Goal: Task Accomplishment & Management: Use online tool/utility

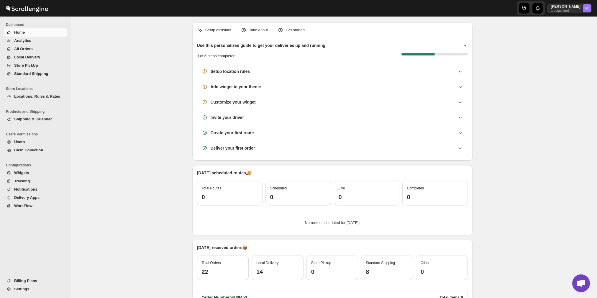
scroll to position [421, 0]
click at [39, 48] on span "All Orders" at bounding box center [40, 49] width 52 height 6
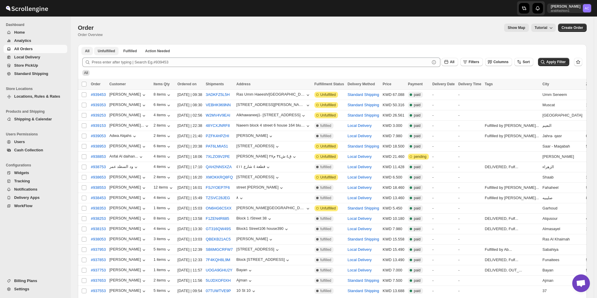
click at [110, 51] on span "Unfulfilled" at bounding box center [106, 51] width 17 height 5
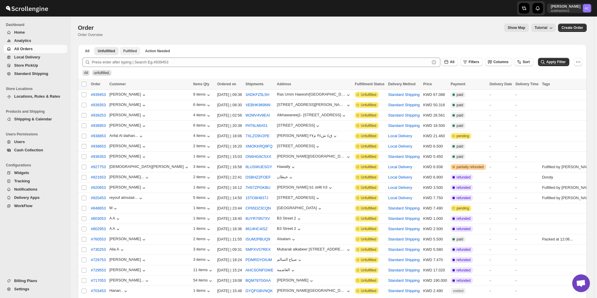
click at [128, 47] on button "Fulfilled" at bounding box center [130, 51] width 21 height 8
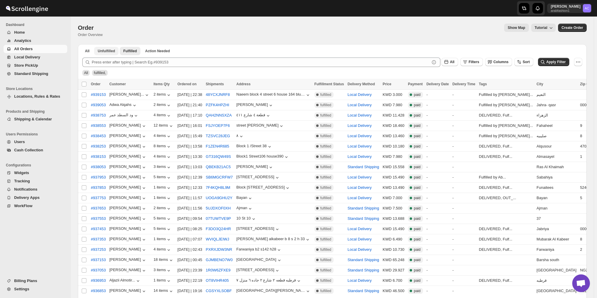
click at [113, 52] on span "Unfulfilled" at bounding box center [106, 51] width 17 height 5
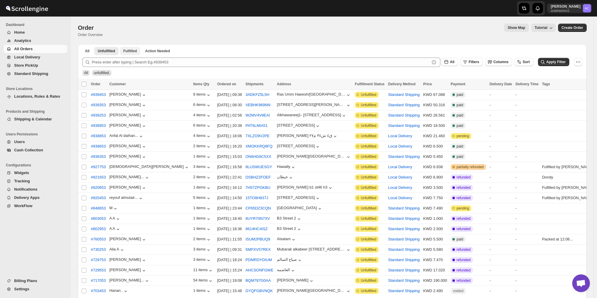
click at [127, 49] on span "Fulfilled" at bounding box center [130, 51] width 14 height 5
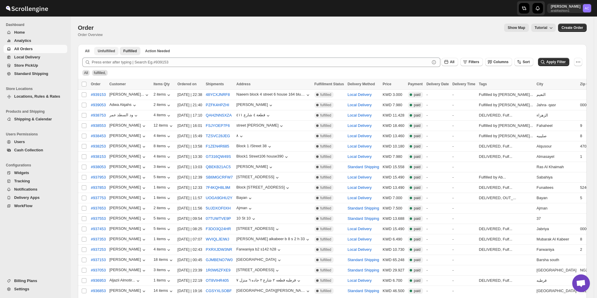
click at [102, 47] on button "Unfulfilled" at bounding box center [106, 51] width 24 height 8
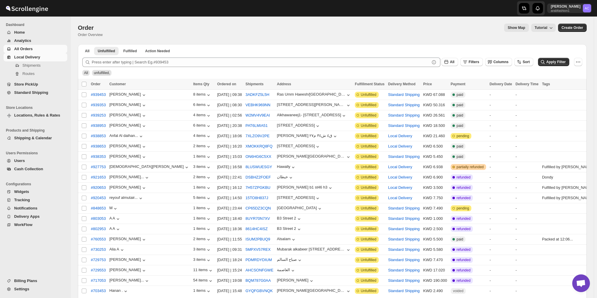
click at [57, 53] on link "Local Delivery" at bounding box center [36, 57] width 64 height 8
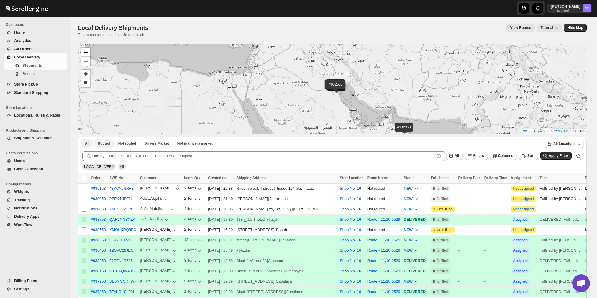
click at [103, 141] on span "Routed" at bounding box center [104, 143] width 12 height 5
click at [131, 142] on span "Not routed" at bounding box center [127, 143] width 18 height 5
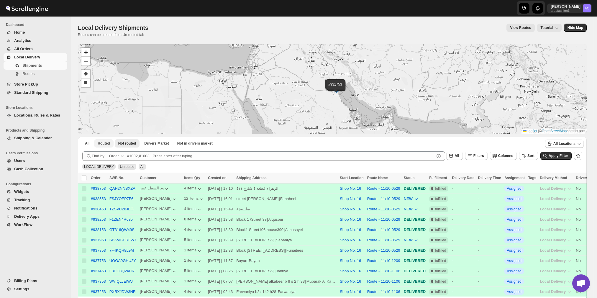
click at [105, 146] on button "Routed" at bounding box center [103, 143] width 19 height 8
click at [125, 144] on span "Not routed" at bounding box center [127, 143] width 18 height 5
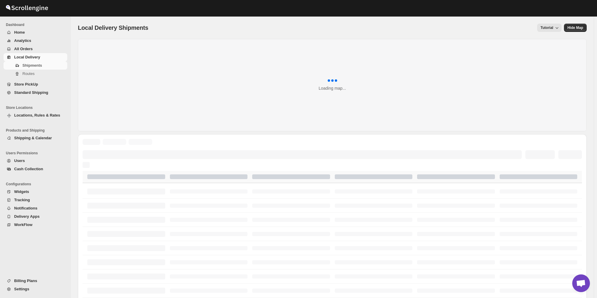
scroll to position [421, 0]
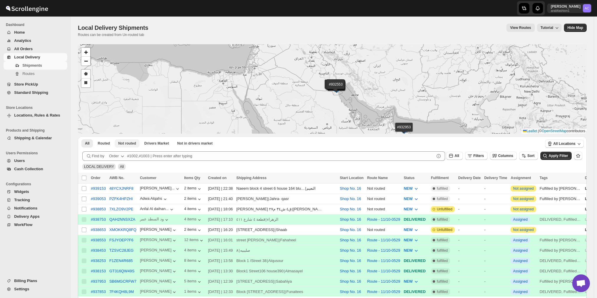
click at [122, 141] on button "Not routed" at bounding box center [127, 143] width 25 height 8
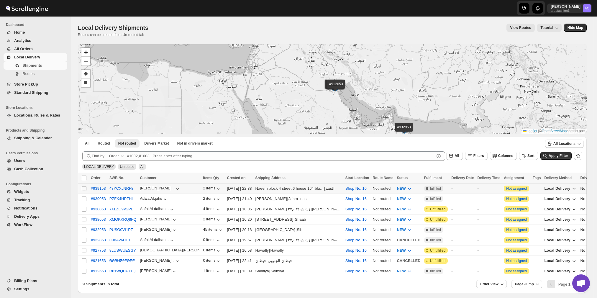
click at [84, 186] on span at bounding box center [83, 188] width 5 height 5
click at [84, 186] on input "Select shipment" at bounding box center [84, 188] width 5 height 5
checkbox input "false"
click at [82, 198] on input "Select shipment" at bounding box center [84, 198] width 5 height 5
checkbox input "true"
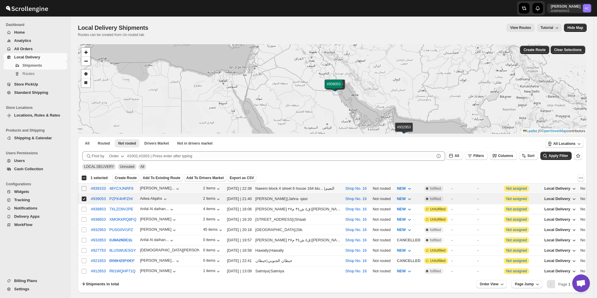
click at [84, 188] on input "Select shipment" at bounding box center [84, 188] width 5 height 5
checkbox input "true"
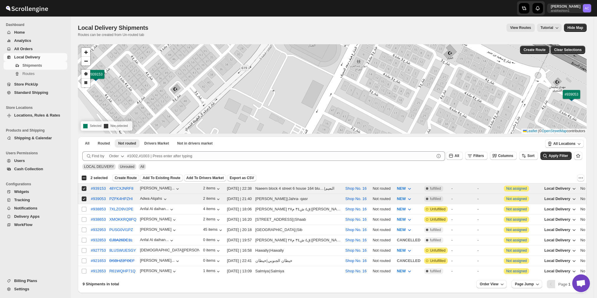
click at [125, 177] on span "Create Route" at bounding box center [126, 177] width 22 height 5
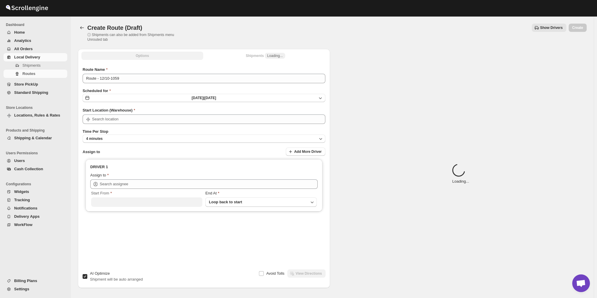
type input "Shop No. 16"
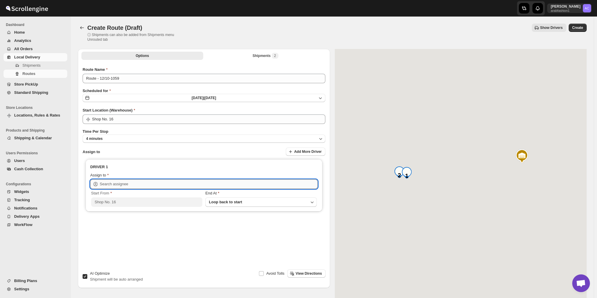
click at [153, 185] on input "text" at bounding box center [209, 183] width 218 height 9
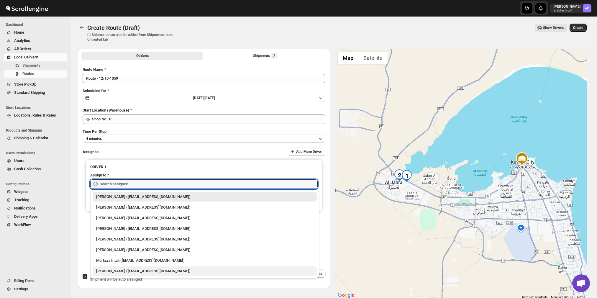
click at [112, 270] on div "Nagendra Reddy (fnsalonsecretary@gmail.com)" at bounding box center [204, 271] width 217 height 6
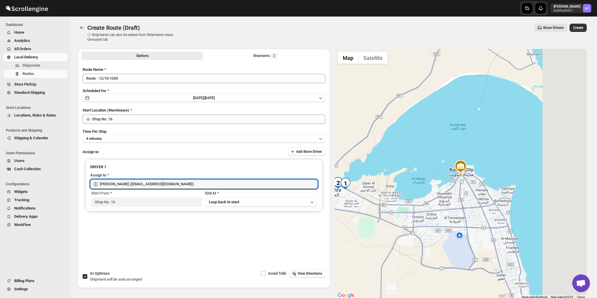
type input "Nagendra Reddy (fnsalonsecretary@gmail.com)"
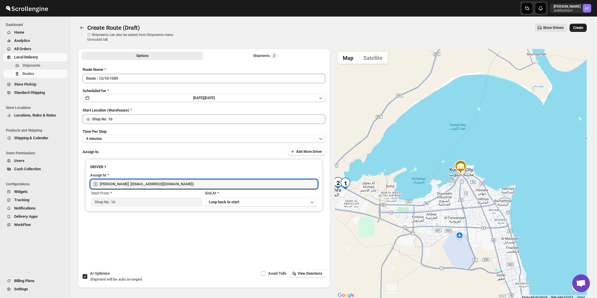
click at [582, 27] on span "Create" at bounding box center [578, 27] width 10 height 5
click at [582, 27] on div "Create" at bounding box center [577, 28] width 17 height 8
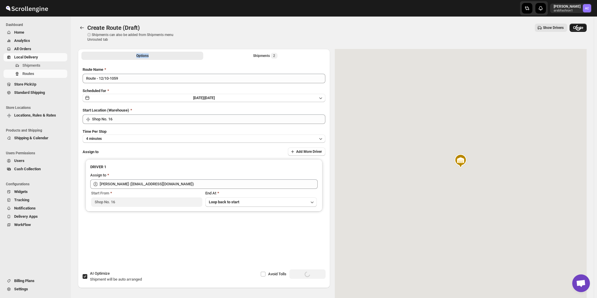
click at [582, 27] on div "Loading Create" at bounding box center [577, 28] width 17 height 8
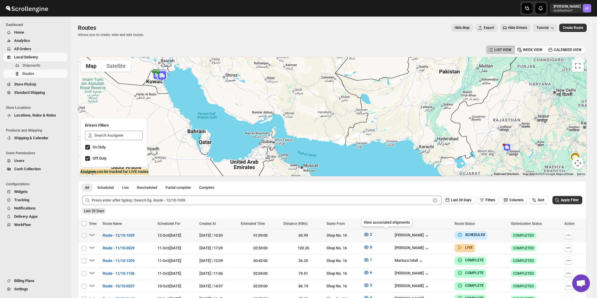
click at [368, 233] on icon "button" at bounding box center [366, 235] width 4 height 4
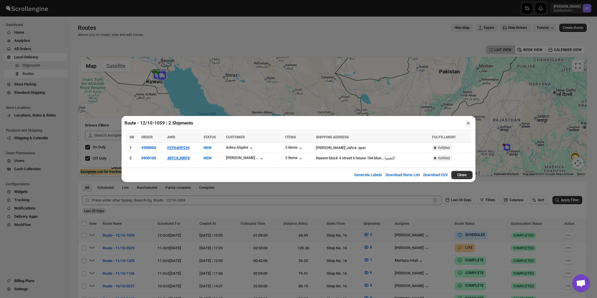
click at [387, 234] on div "Route - 12/10-1059 | 2 Shipments × SN ORDER AWB STATUS CUSTOMER ITEMS SHIPPING …" at bounding box center [298, 149] width 597 height 298
